Goal: Task Accomplishment & Management: Complete application form

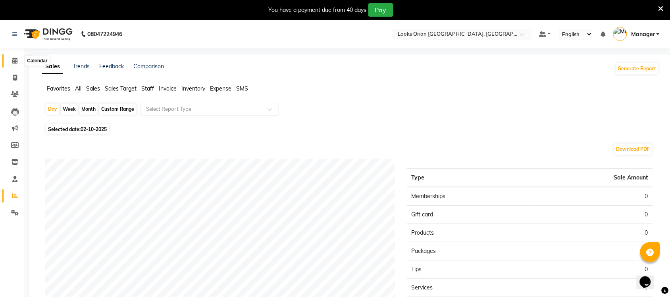
click at [11, 62] on span at bounding box center [15, 60] width 14 height 9
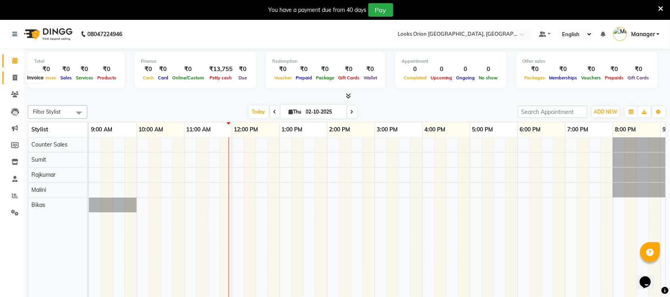
click at [14, 78] on icon at bounding box center [15, 78] width 4 height 6
select select "service"
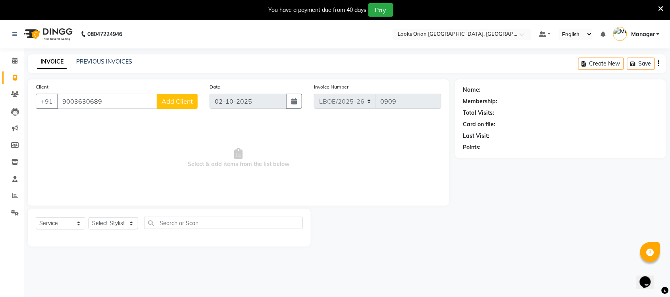
type input "9003630689"
click at [182, 96] on button "Add Client" at bounding box center [177, 101] width 41 height 15
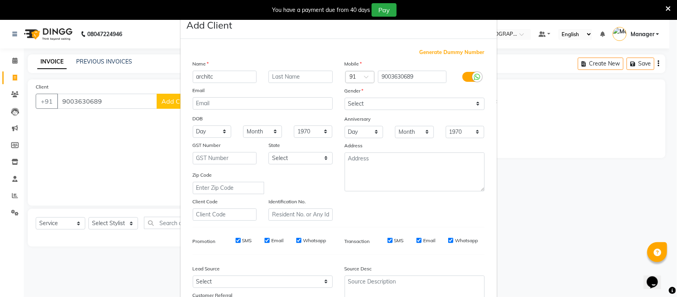
type input "architc"
click at [328, 157] on select "Select [GEOGRAPHIC_DATA] [GEOGRAPHIC_DATA] [GEOGRAPHIC_DATA] [GEOGRAPHIC_DATA] …" at bounding box center [301, 158] width 64 height 12
select select "17"
click at [269, 152] on select "Select [GEOGRAPHIC_DATA] [GEOGRAPHIC_DATA] [GEOGRAPHIC_DATA] [GEOGRAPHIC_DATA] …" at bounding box center [301, 158] width 64 height 12
click at [478, 104] on select "Select [DEMOGRAPHIC_DATA] [DEMOGRAPHIC_DATA] Other Prefer Not To Say" at bounding box center [415, 104] width 140 height 12
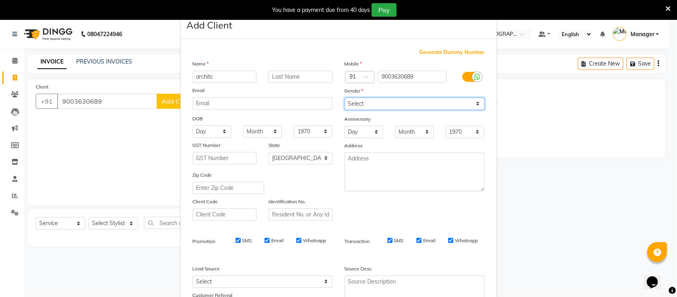
select select "[DEMOGRAPHIC_DATA]"
click at [345, 98] on select "Select [DEMOGRAPHIC_DATA] [DEMOGRAPHIC_DATA] Other Prefer Not To Say" at bounding box center [415, 104] width 140 height 12
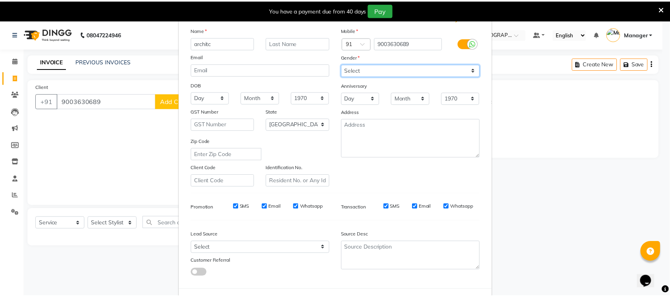
scroll to position [66, 0]
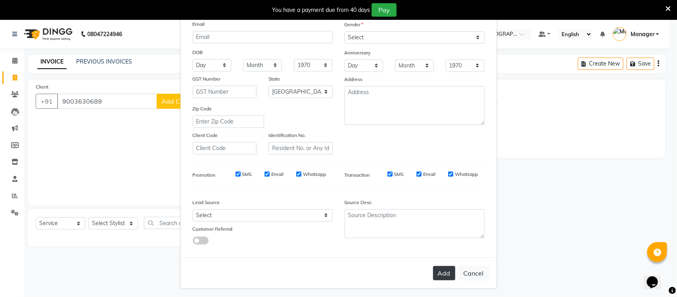
click at [439, 268] on button "Add" at bounding box center [444, 273] width 22 height 14
select select
select select "null"
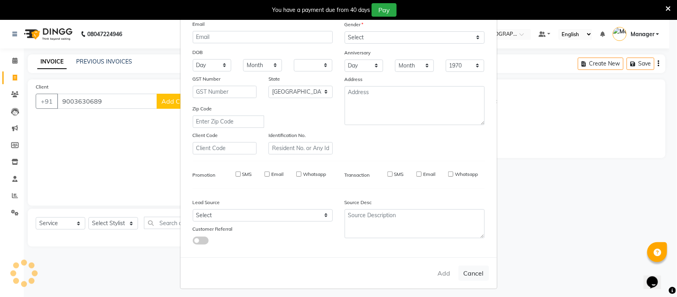
select select
checkbox input "false"
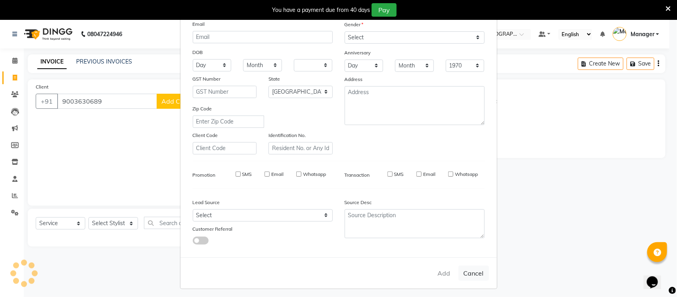
checkbox input "false"
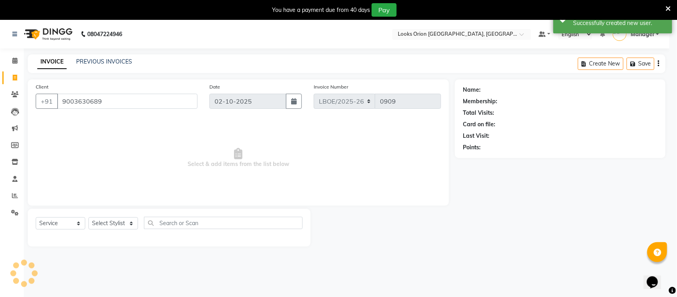
select select "1: Object"
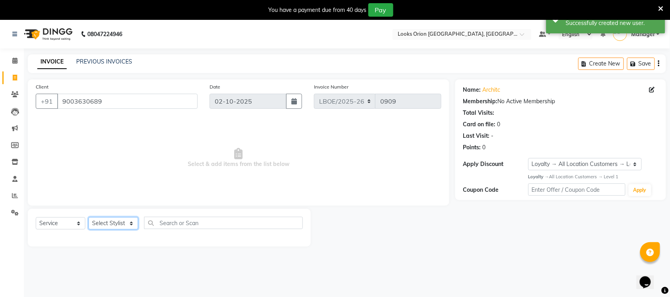
click at [129, 226] on select "Select Stylist Bikas Counter Sales Malini Manager [PERSON_NAME]" at bounding box center [113, 223] width 50 height 12
select select "90477"
click at [88, 217] on select "Select Stylist Bikas Counter Sales Malini Manager [PERSON_NAME]" at bounding box center [113, 223] width 50 height 12
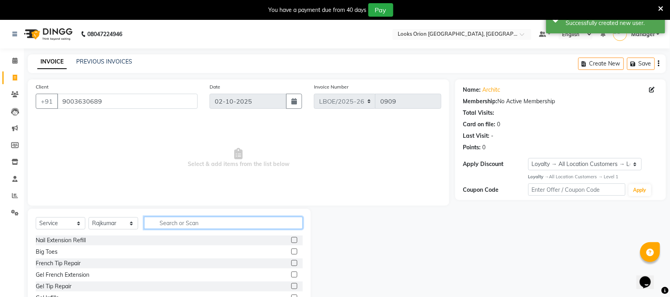
click at [172, 223] on input "text" at bounding box center [223, 223] width 159 height 12
type input "cut"
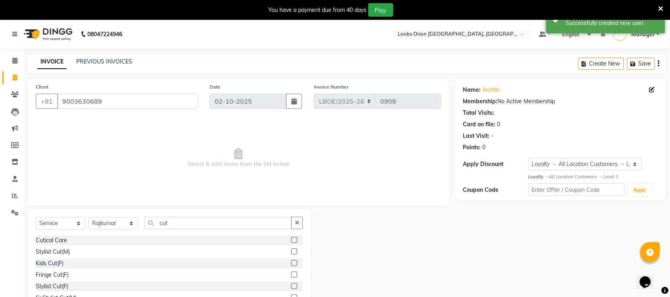
click at [291, 251] on label at bounding box center [294, 251] width 6 height 6
click at [291, 251] on input "checkbox" at bounding box center [293, 251] width 5 height 5
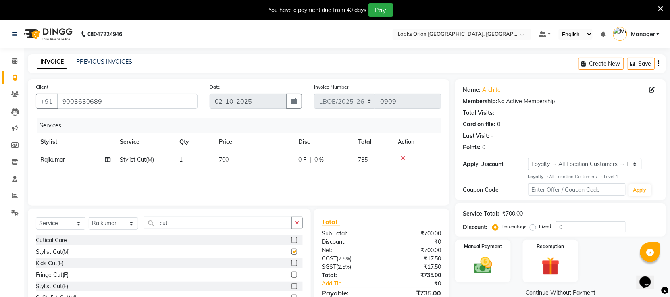
checkbox input "false"
click at [238, 159] on td "700" at bounding box center [253, 160] width 79 height 18
select select "90477"
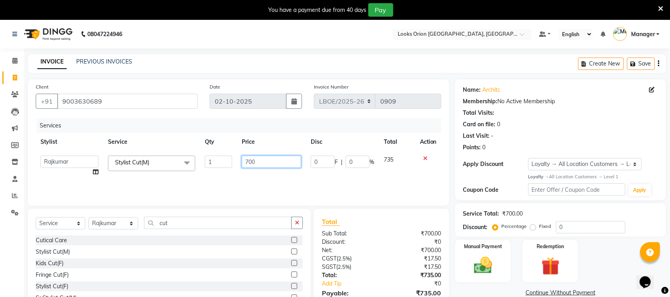
click at [266, 161] on input "700" at bounding box center [272, 162] width 60 height 12
type input "750"
click at [263, 179] on div "Services Stylist Service Qty Price Disc Total Action Bikas Counter Sales Malini…" at bounding box center [238, 157] width 405 height 79
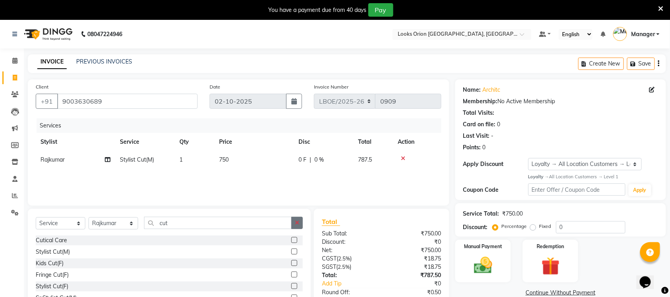
click at [298, 225] on button "button" at bounding box center [297, 223] width 12 height 12
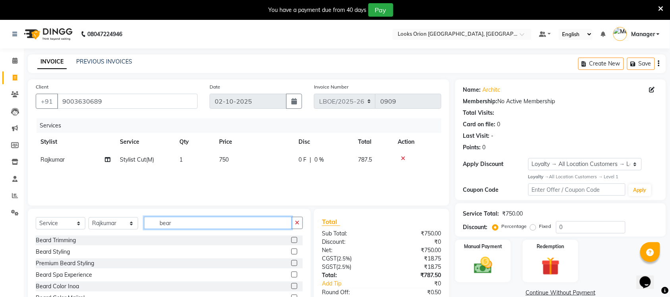
type input "bear"
click at [293, 241] on label at bounding box center [294, 240] width 6 height 6
click at [293, 241] on input "checkbox" at bounding box center [293, 240] width 5 height 5
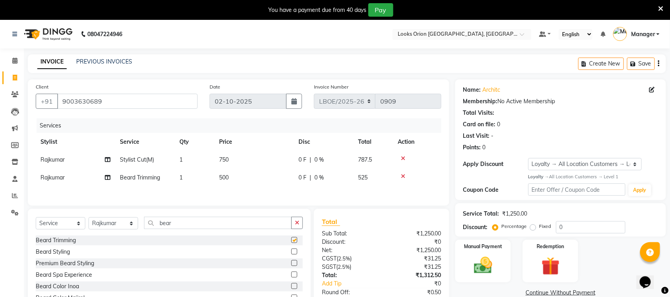
checkbox input "false"
click at [251, 175] on td "500" at bounding box center [253, 178] width 79 height 18
select select "90477"
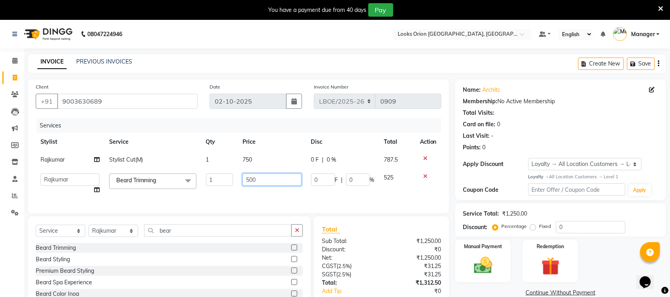
click at [266, 177] on input "500" at bounding box center [271, 179] width 59 height 12
type input "5"
type input "300"
click at [269, 191] on div "Services Stylist Service Qty Price Disc Total Action Rajkumar Stylist Cut(M) 1 …" at bounding box center [238, 161] width 405 height 87
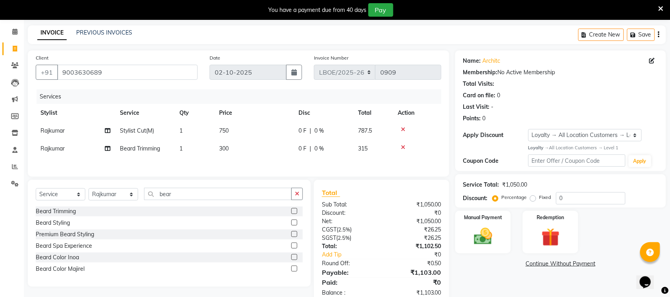
scroll to position [51, 0]
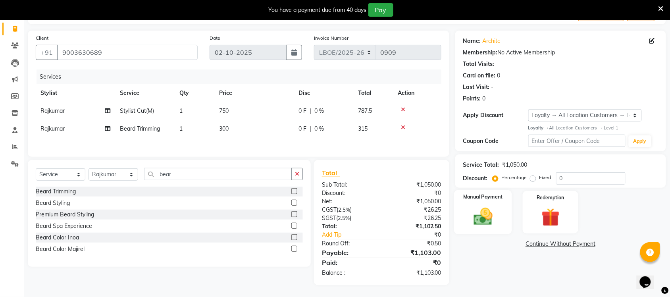
click at [480, 216] on img at bounding box center [482, 216] width 31 height 22
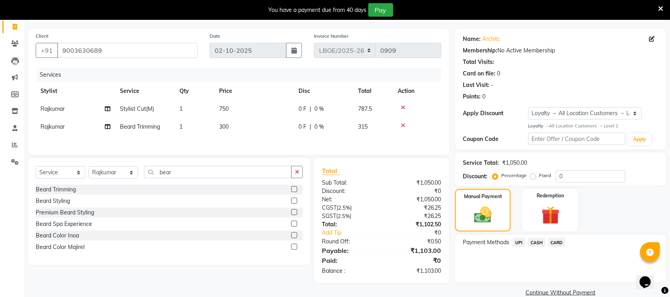
click at [518, 241] on span "UPI" at bounding box center [519, 242] width 12 height 9
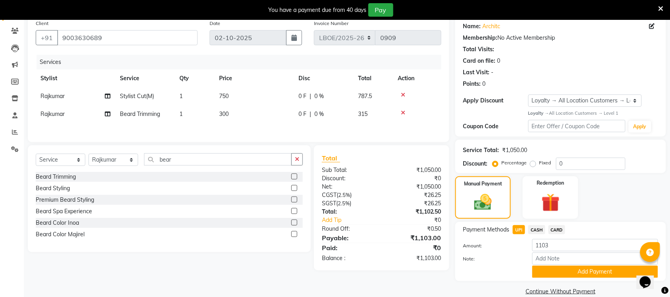
scroll to position [75, 0]
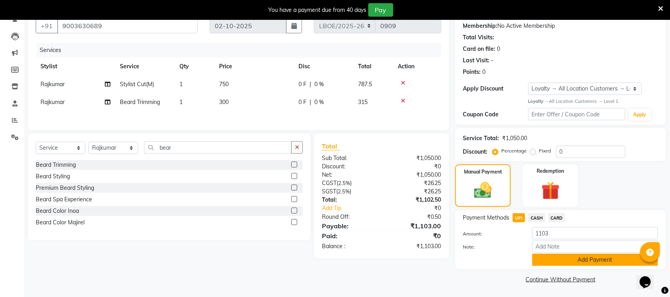
click at [573, 257] on button "Add Payment" at bounding box center [595, 259] width 126 height 12
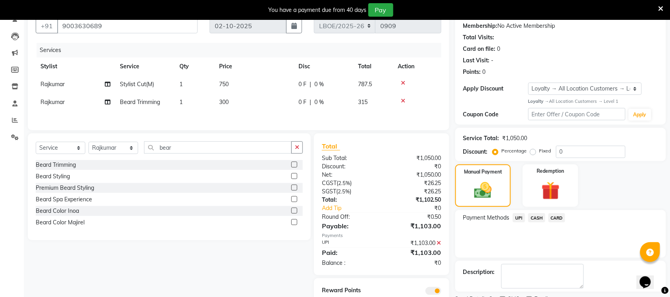
scroll to position [109, 0]
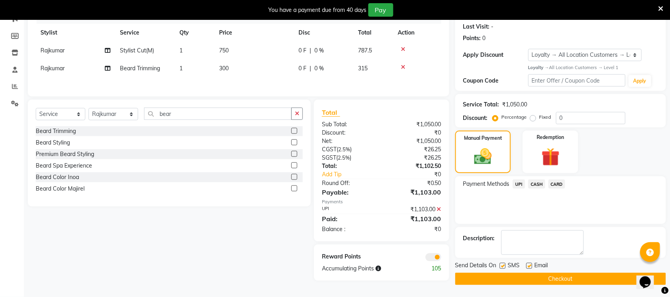
click at [563, 282] on button "Checkout" at bounding box center [560, 279] width 211 height 12
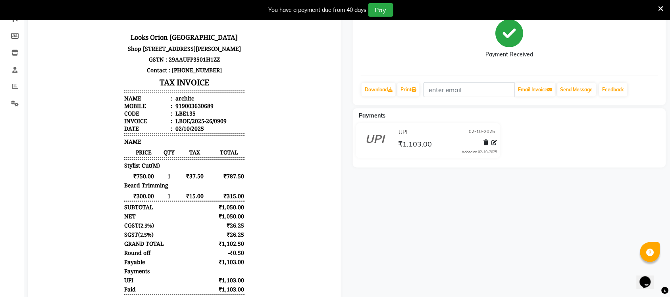
select select "service"
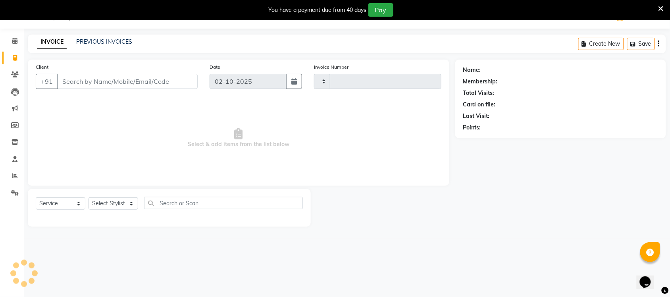
type input "0910"
select select "8943"
